Goal: Check status: Check status

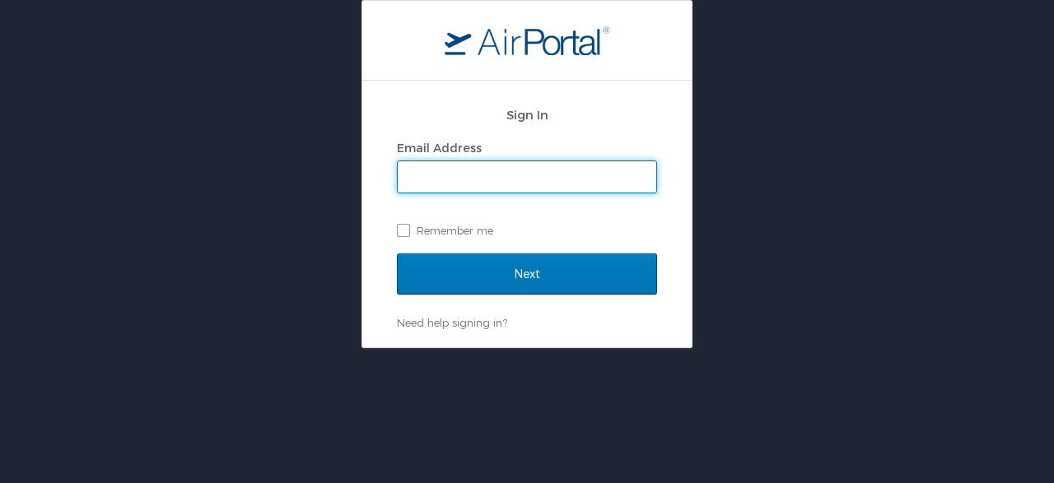
click at [475, 170] on input "Email Address" at bounding box center [527, 176] width 258 height 31
type input "[PERSON_NAME][EMAIL_ADDRESS][PERSON_NAME][DOMAIN_NAME]"
click at [408, 226] on label "Remember me" at bounding box center [527, 230] width 260 height 25
click at [407, 226] on input "Remember me" at bounding box center [402, 229] width 11 height 11
checkbox input "true"
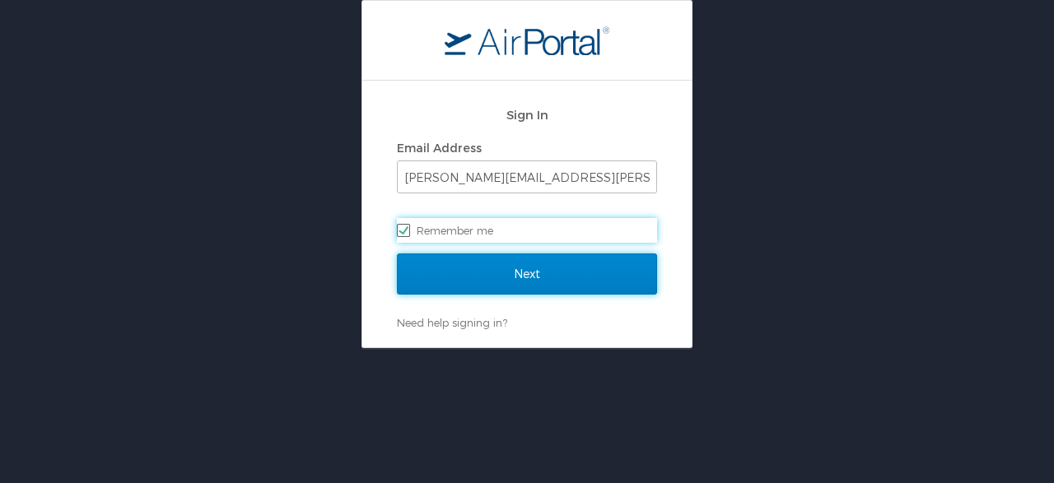
click at [432, 266] on input "Next" at bounding box center [527, 274] width 260 height 41
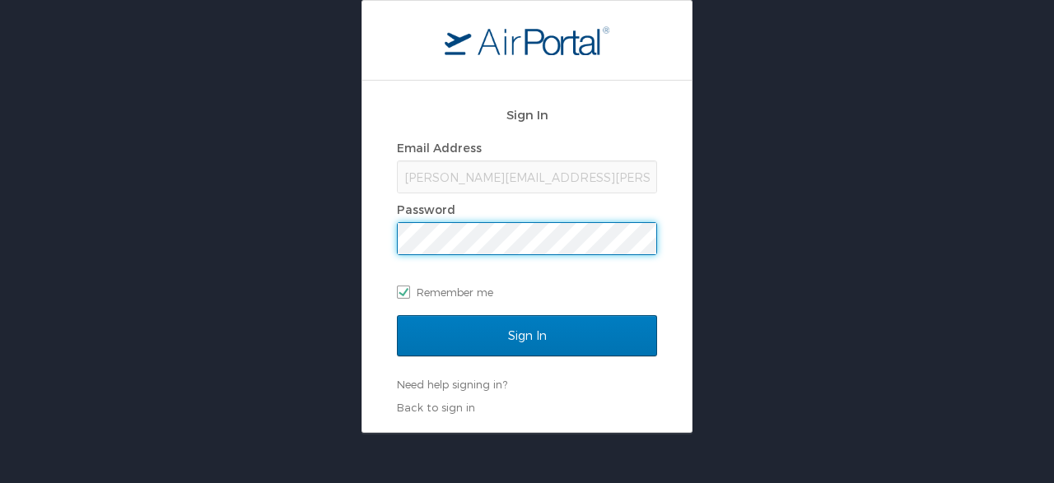
click at [397, 315] on input "Sign In" at bounding box center [527, 335] width 260 height 41
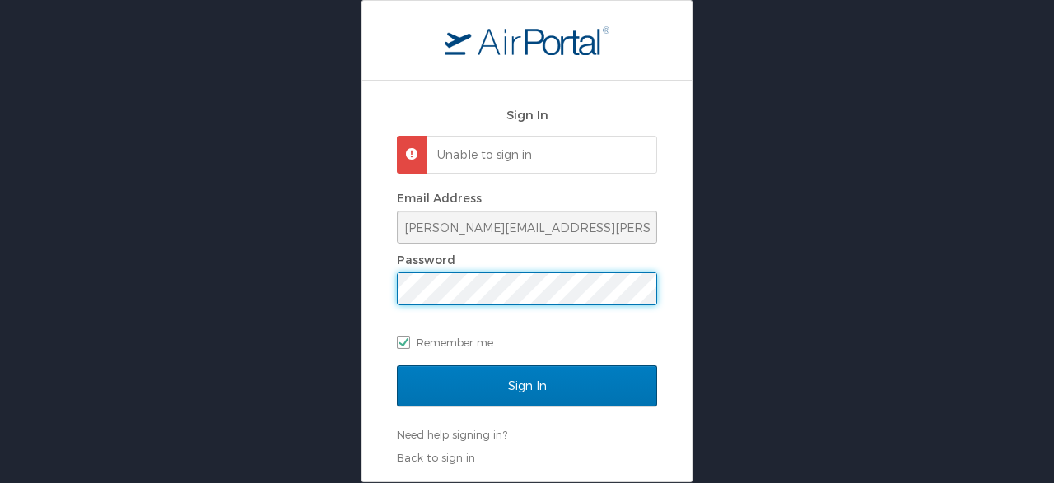
click at [397, 365] on input "Sign In" at bounding box center [527, 385] width 260 height 41
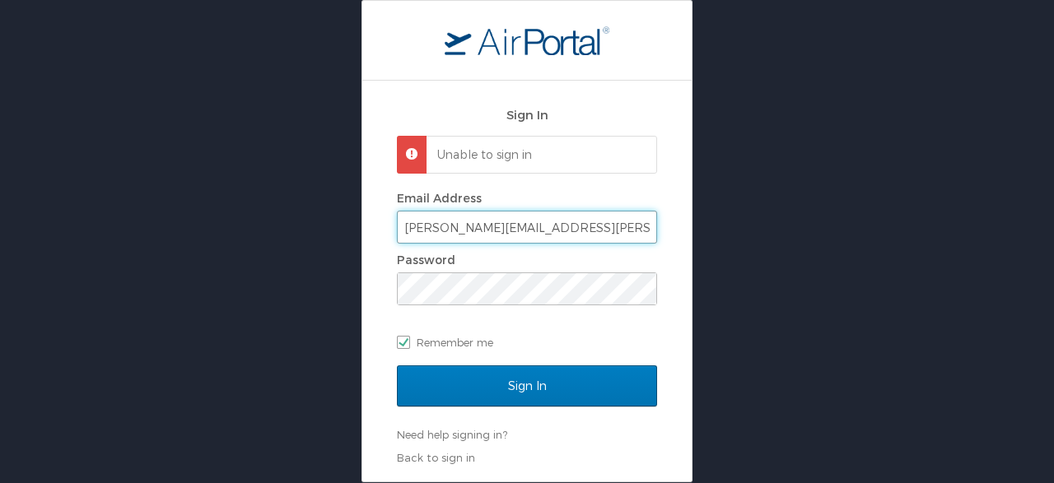
click at [576, 232] on input "curtis.miller@barbaricum.com" at bounding box center [527, 227] width 258 height 31
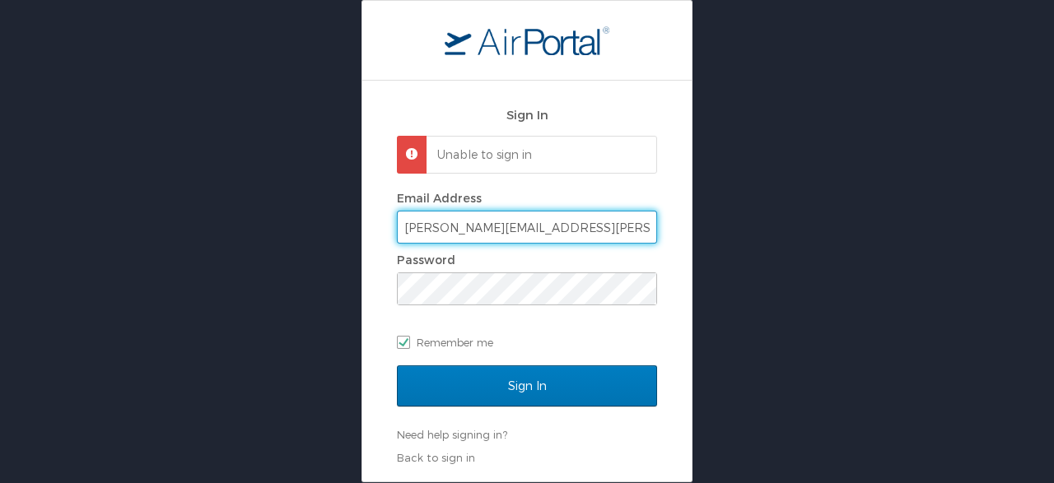
click at [577, 232] on input "curtis.miller@barbaricum.com" at bounding box center [527, 227] width 258 height 31
type input "c"
checkbox input "false"
type input "curtmiller34@outlook.com"
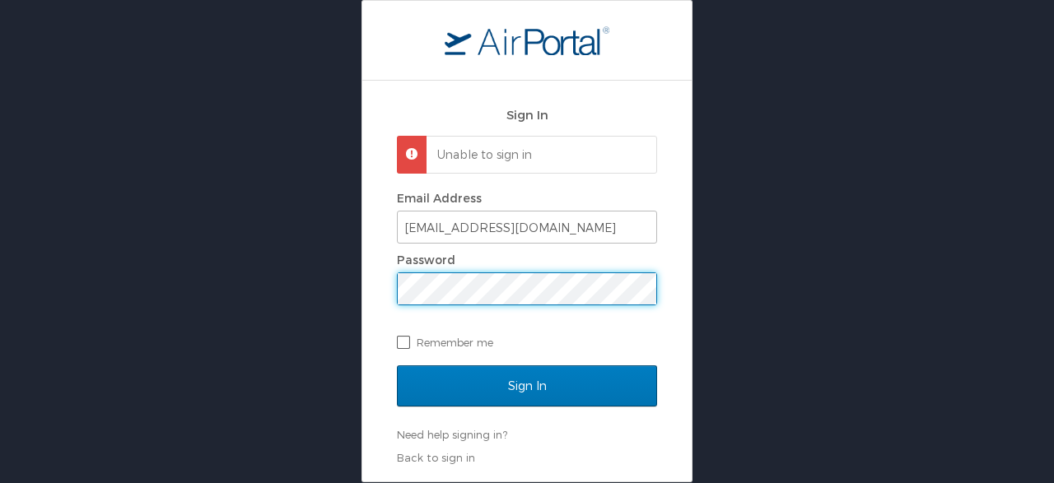
click at [445, 337] on label "Remember me" at bounding box center [527, 342] width 260 height 25
click at [407, 337] on input "Remember me" at bounding box center [402, 341] width 11 height 11
checkbox input "true"
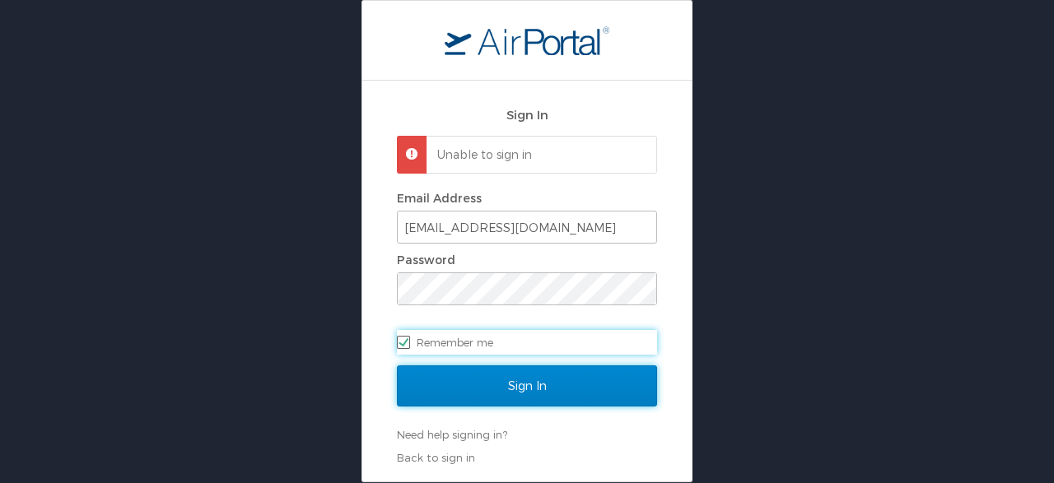
click at [482, 378] on input "Sign In" at bounding box center [527, 385] width 260 height 41
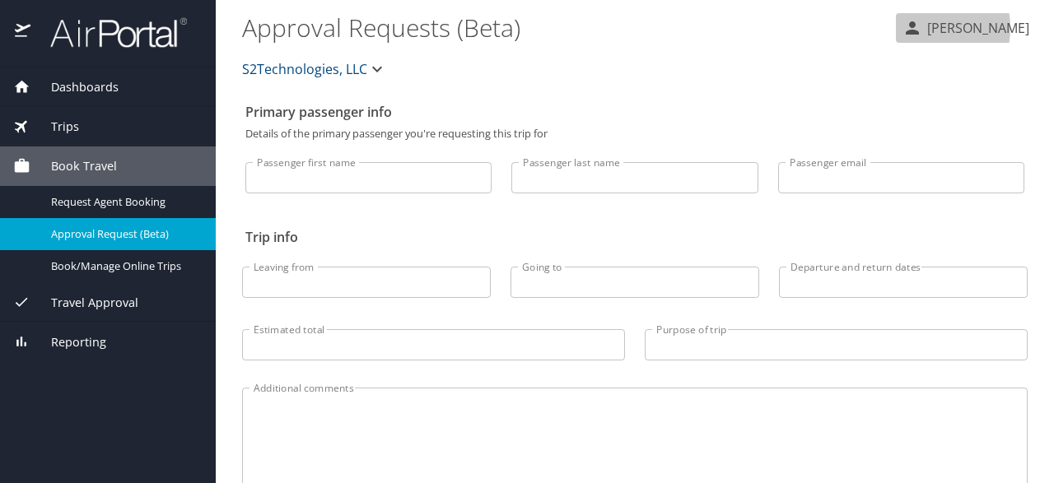
click at [922, 28] on icon "button" at bounding box center [912, 28] width 20 height 20
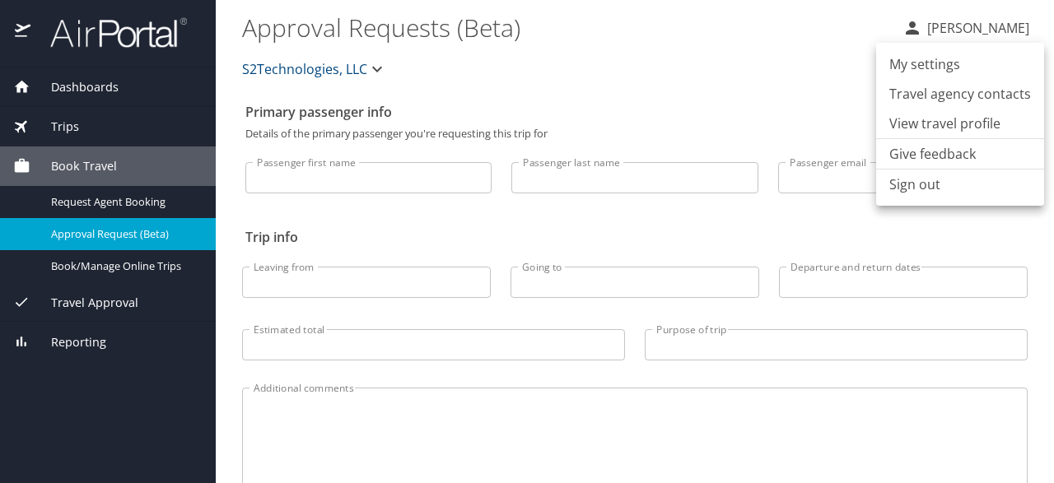
click at [86, 199] on div at bounding box center [527, 241] width 1054 height 483
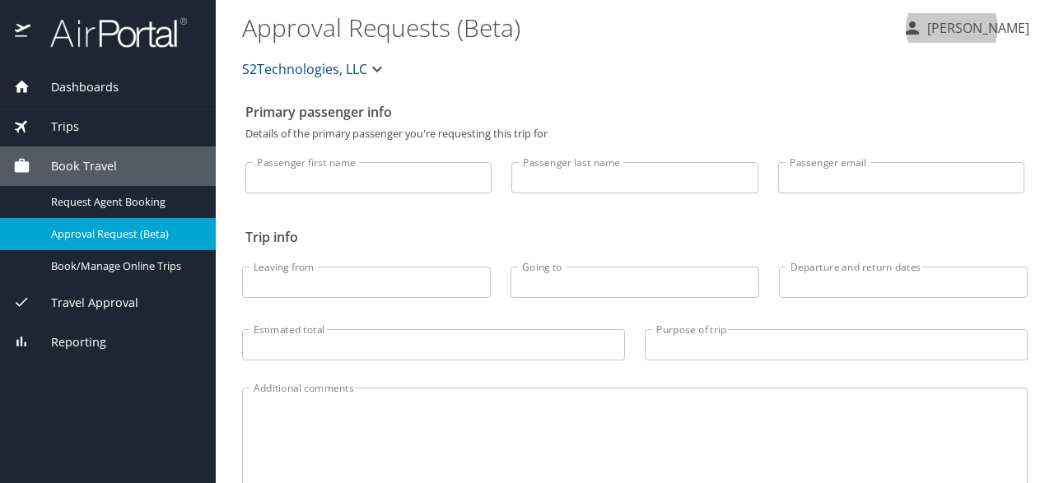
click at [86, 304] on span "Travel Approval" at bounding box center [84, 303] width 108 height 18
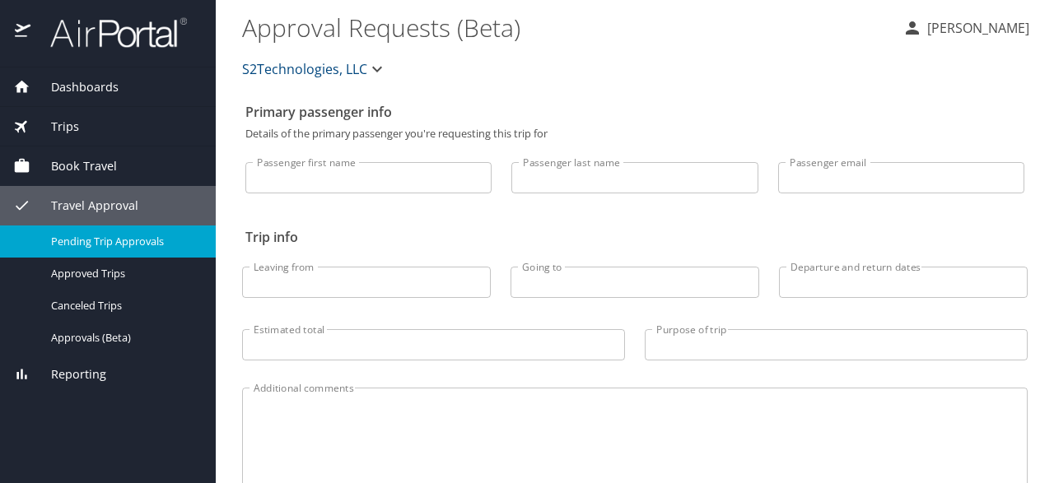
click at [100, 243] on span "Pending Trip Approvals" at bounding box center [123, 242] width 145 height 16
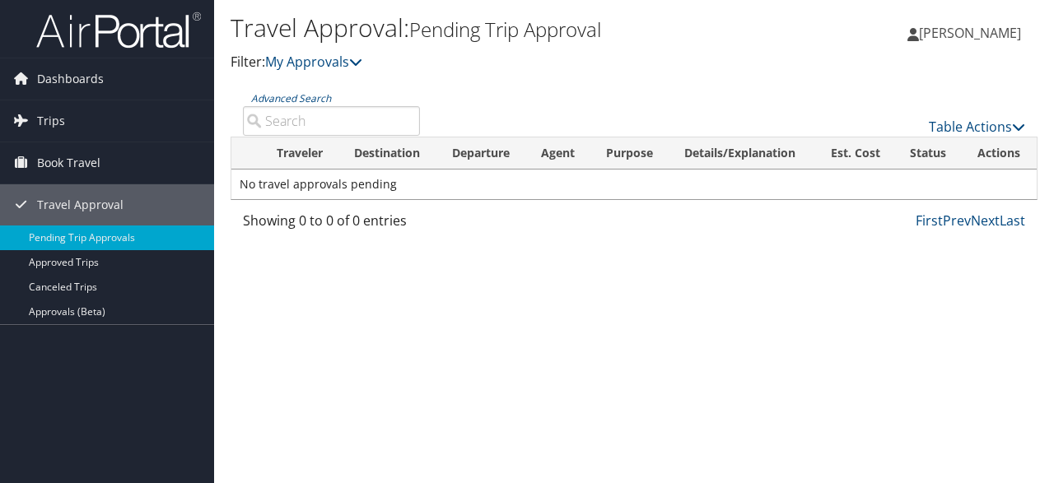
click at [1008, 40] on span "[PERSON_NAME]" at bounding box center [970, 33] width 102 height 18
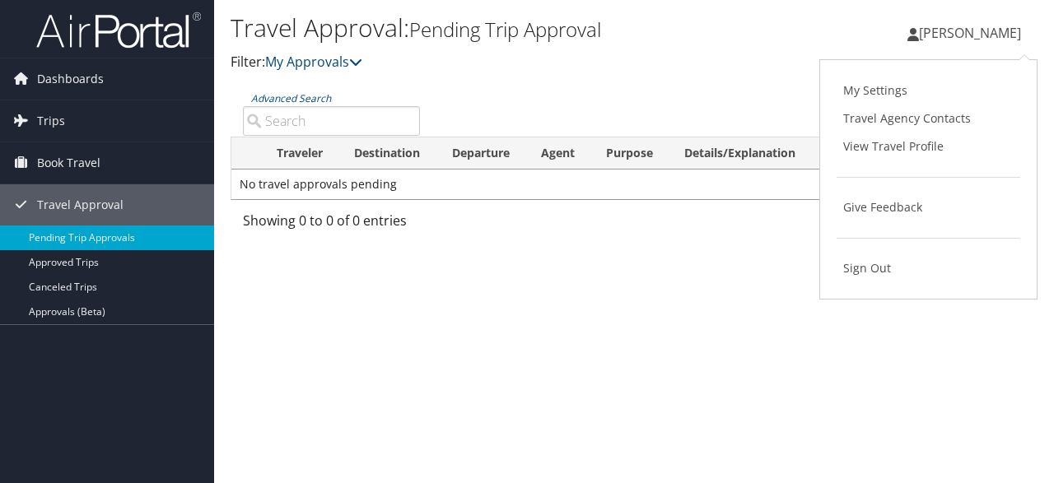
click at [379, 281] on div "Travel Approval: Pending Trip Approval Filter: My Approvals [PERSON_NAME] [PERS…" at bounding box center [634, 241] width 840 height 483
